Goal: Information Seeking & Learning: Stay updated

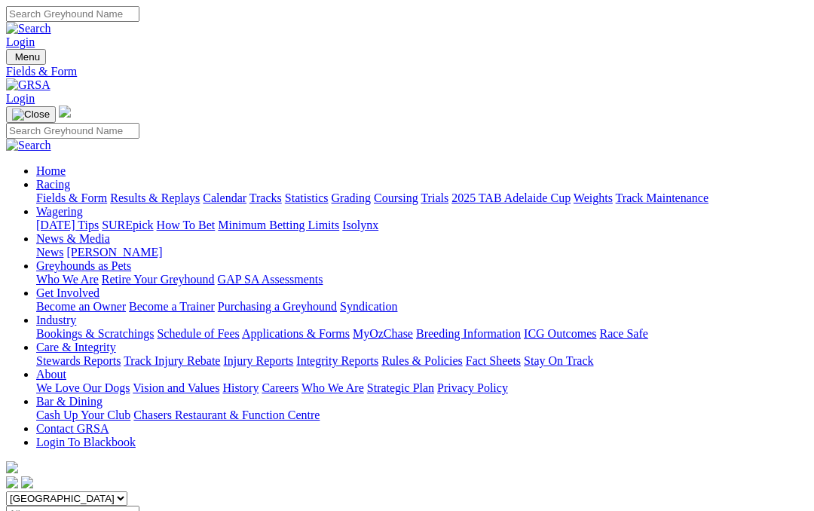
click at [200, 192] on link "Results & Replays" at bounding box center [155, 198] width 90 height 13
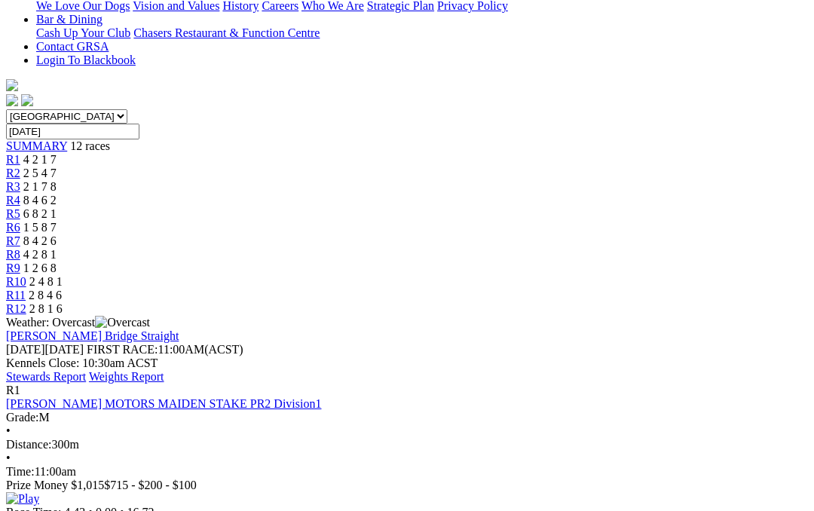
scroll to position [375, 0]
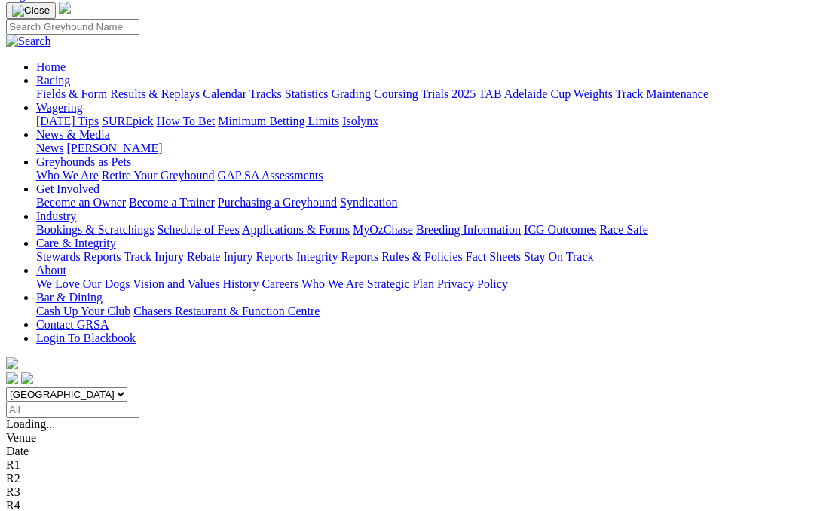
scroll to position [108, 0]
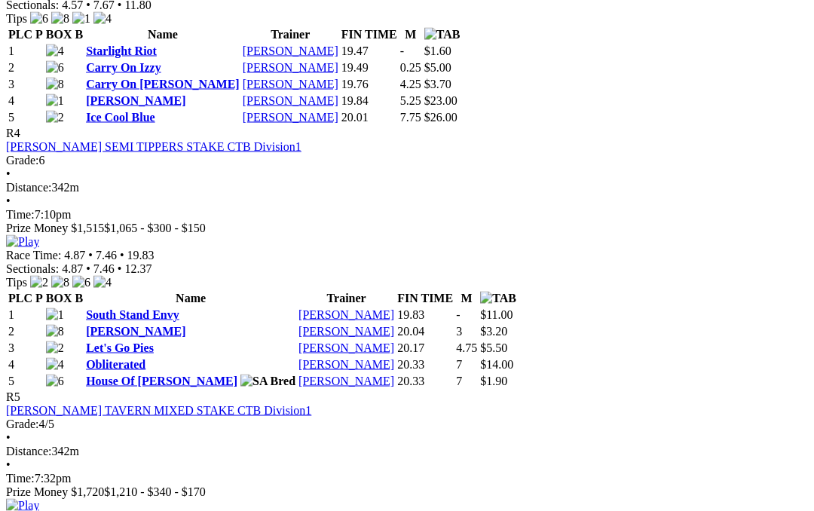
scroll to position [1451, 0]
